Goal: Information Seeking & Learning: Learn about a topic

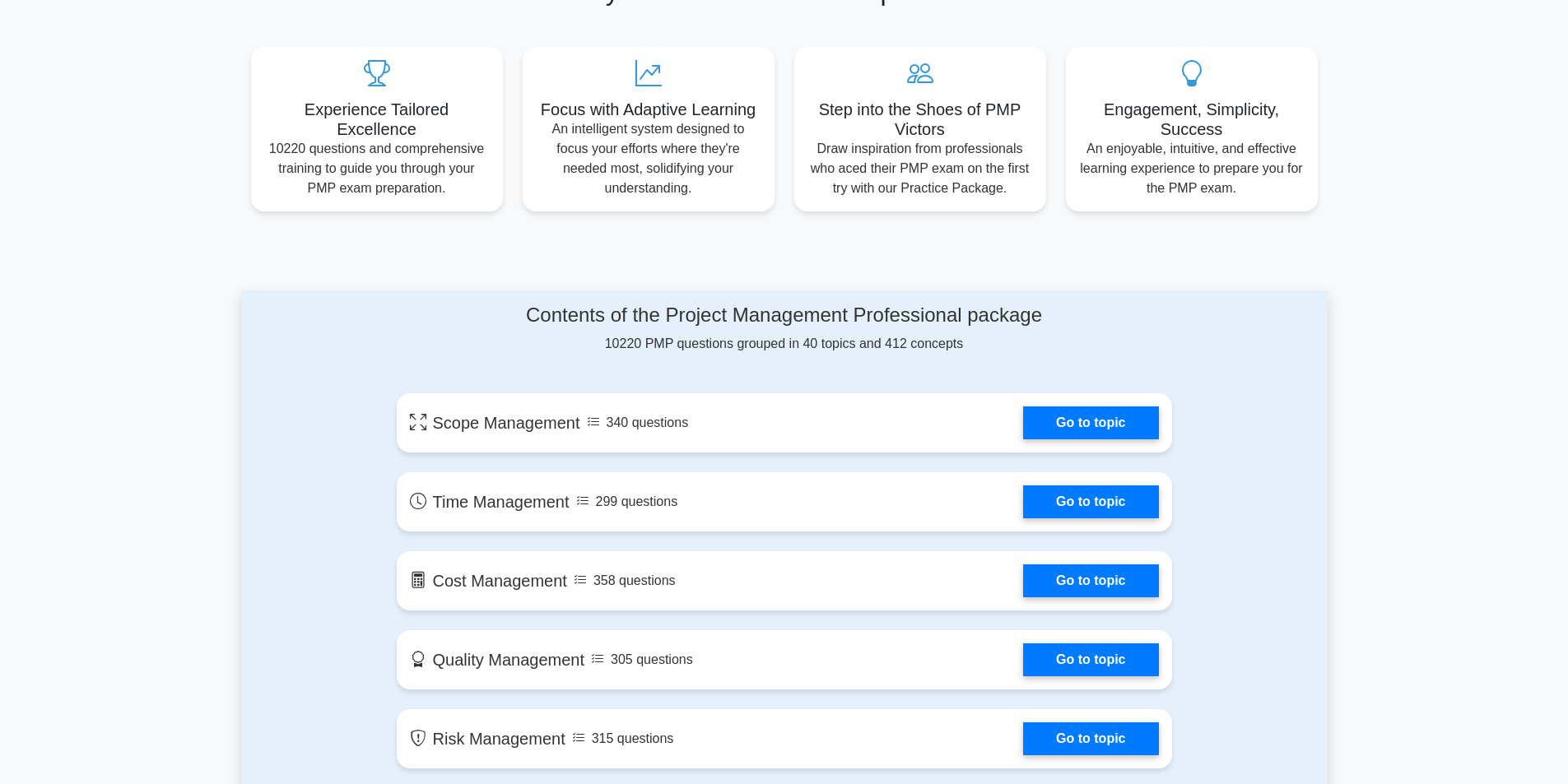
scroll to position [576, 0]
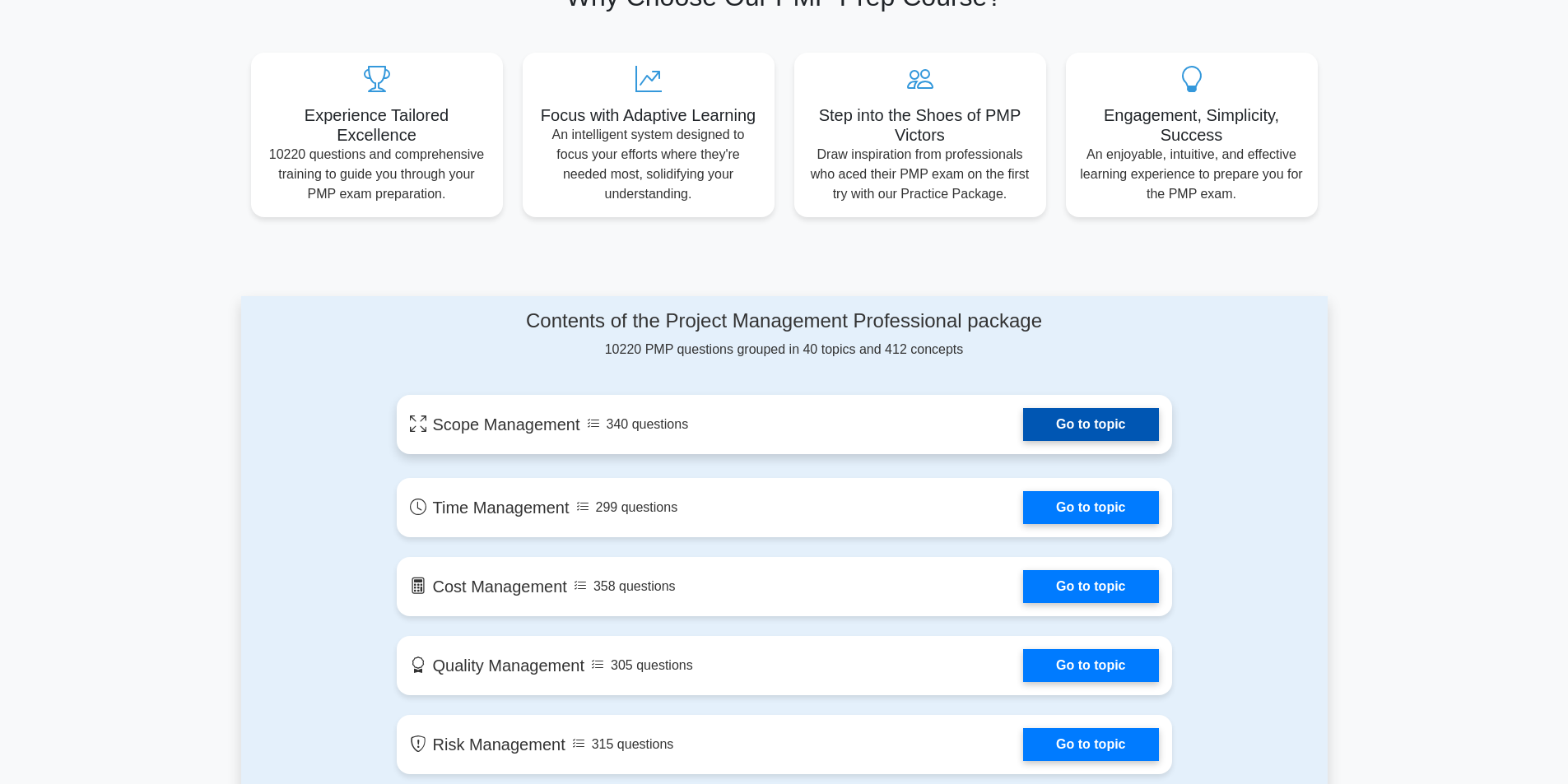
click at [1095, 425] on link "Go to topic" at bounding box center [1090, 425] width 135 height 33
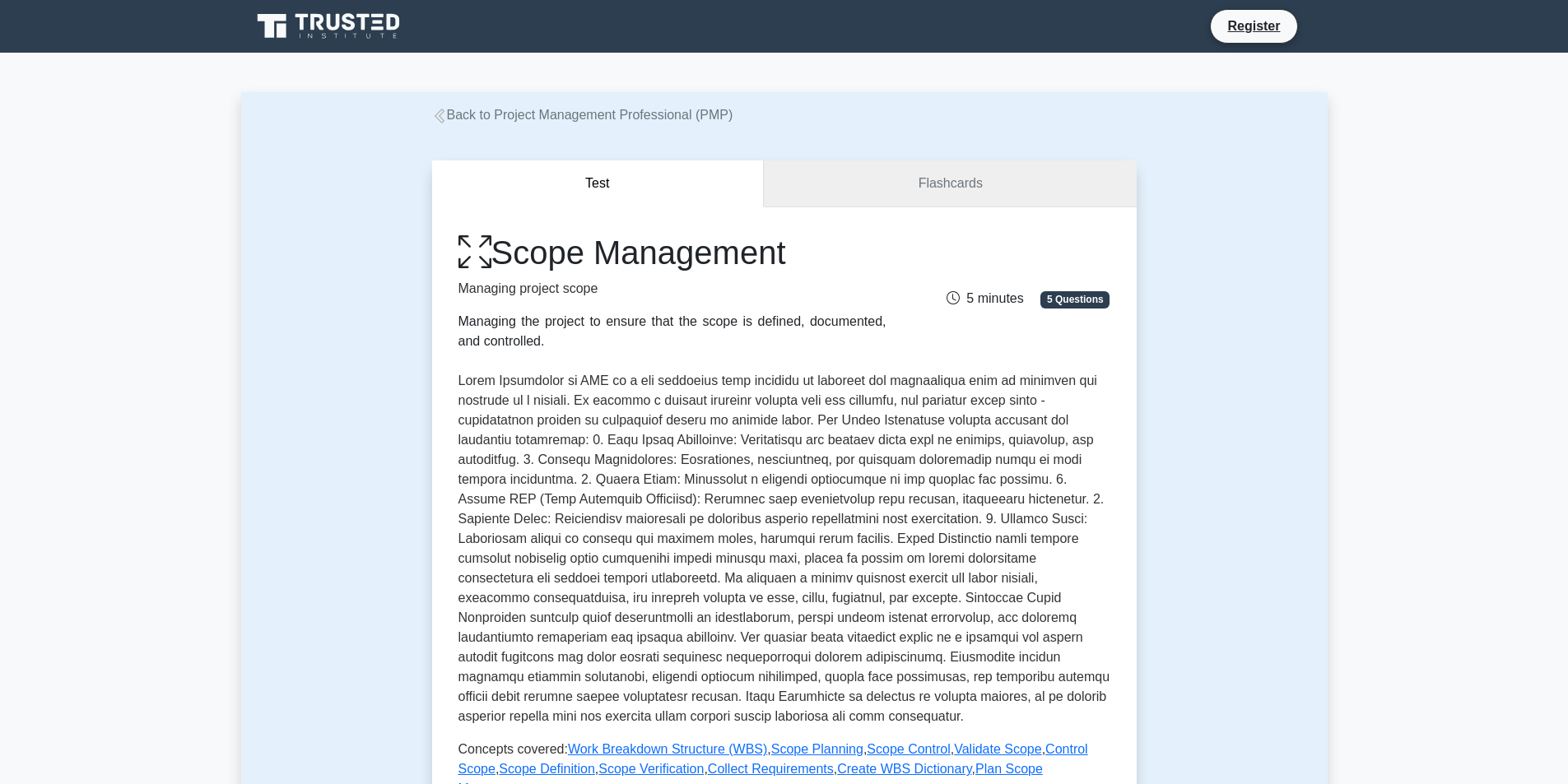
click at [960, 182] on link "Flashcards" at bounding box center [950, 184] width 372 height 47
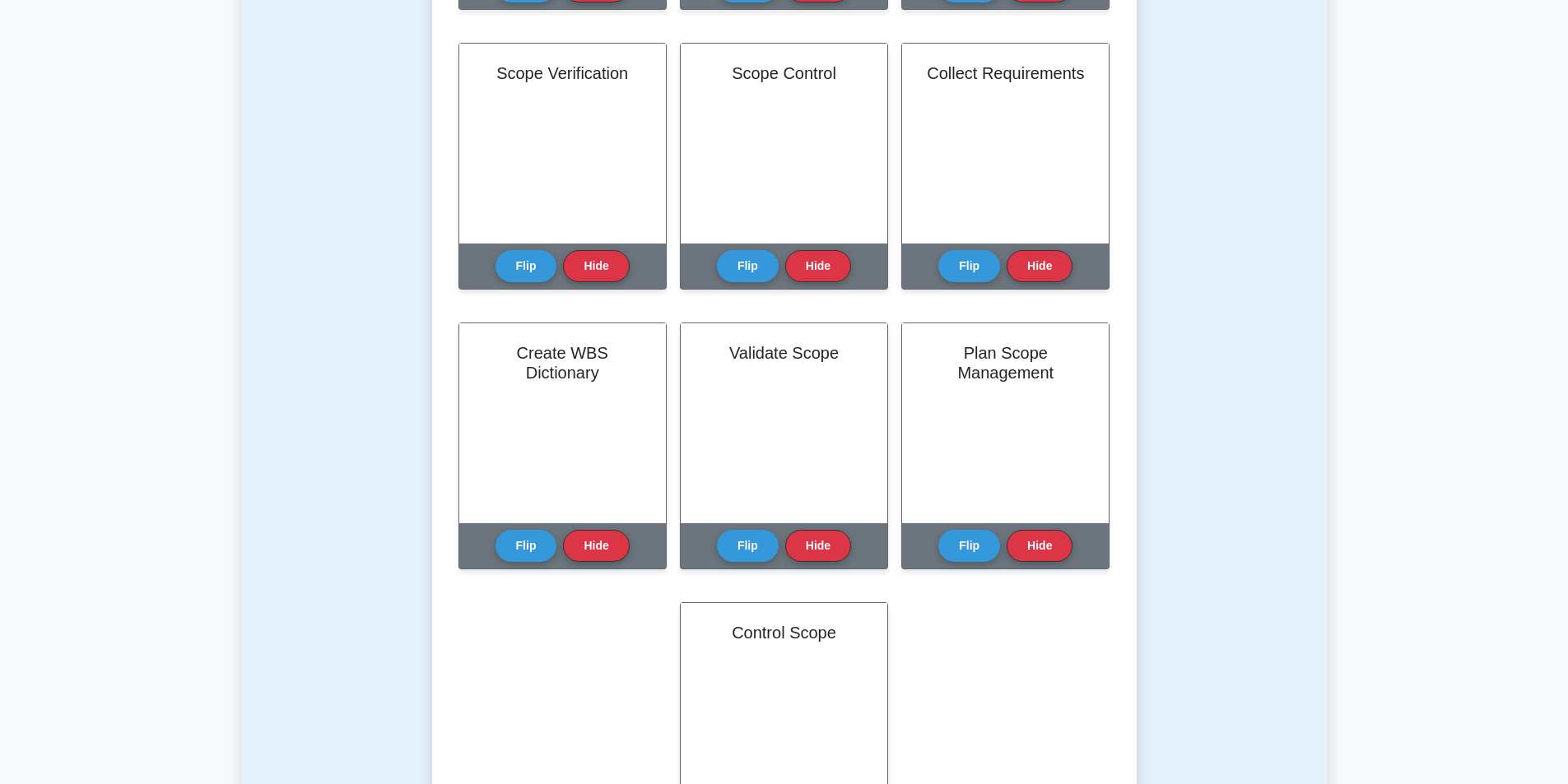
scroll to position [576, 0]
